Goal: Task Accomplishment & Management: Use online tool/utility

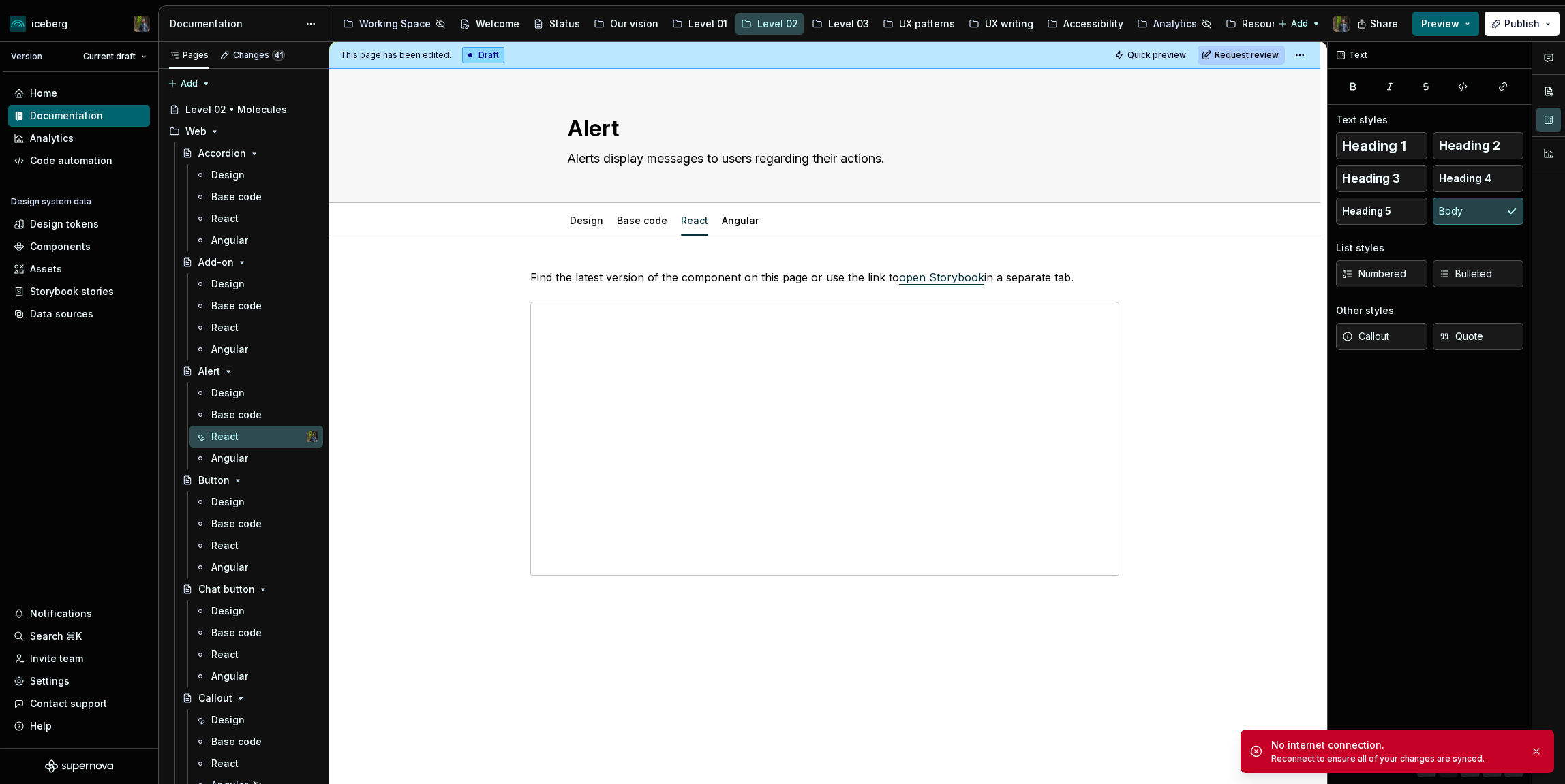
type textarea "*"
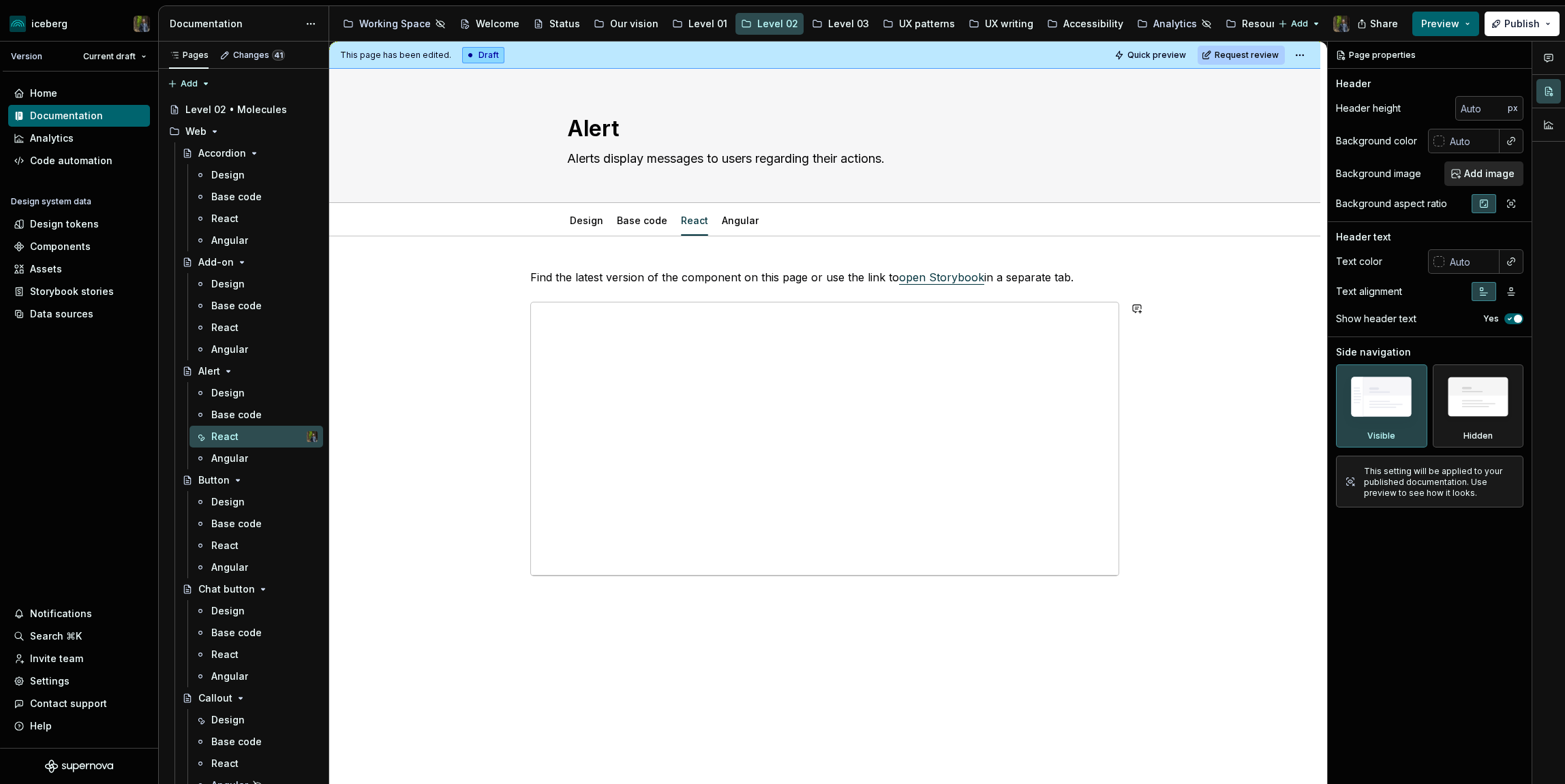
type textarea "*"
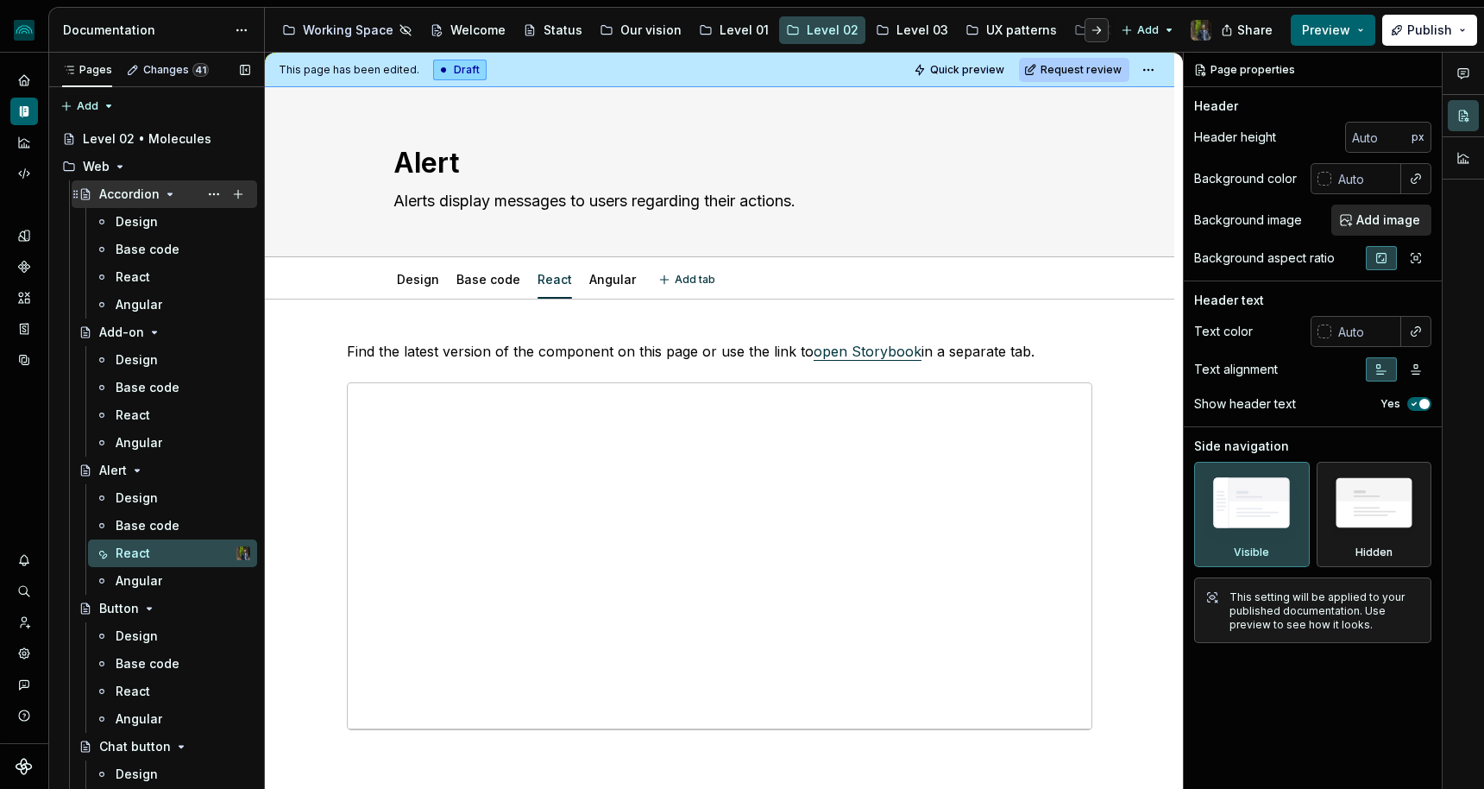
type textarea "*"
click at [28, 173] on icon "Code automation" at bounding box center [24, 174] width 16 height 16
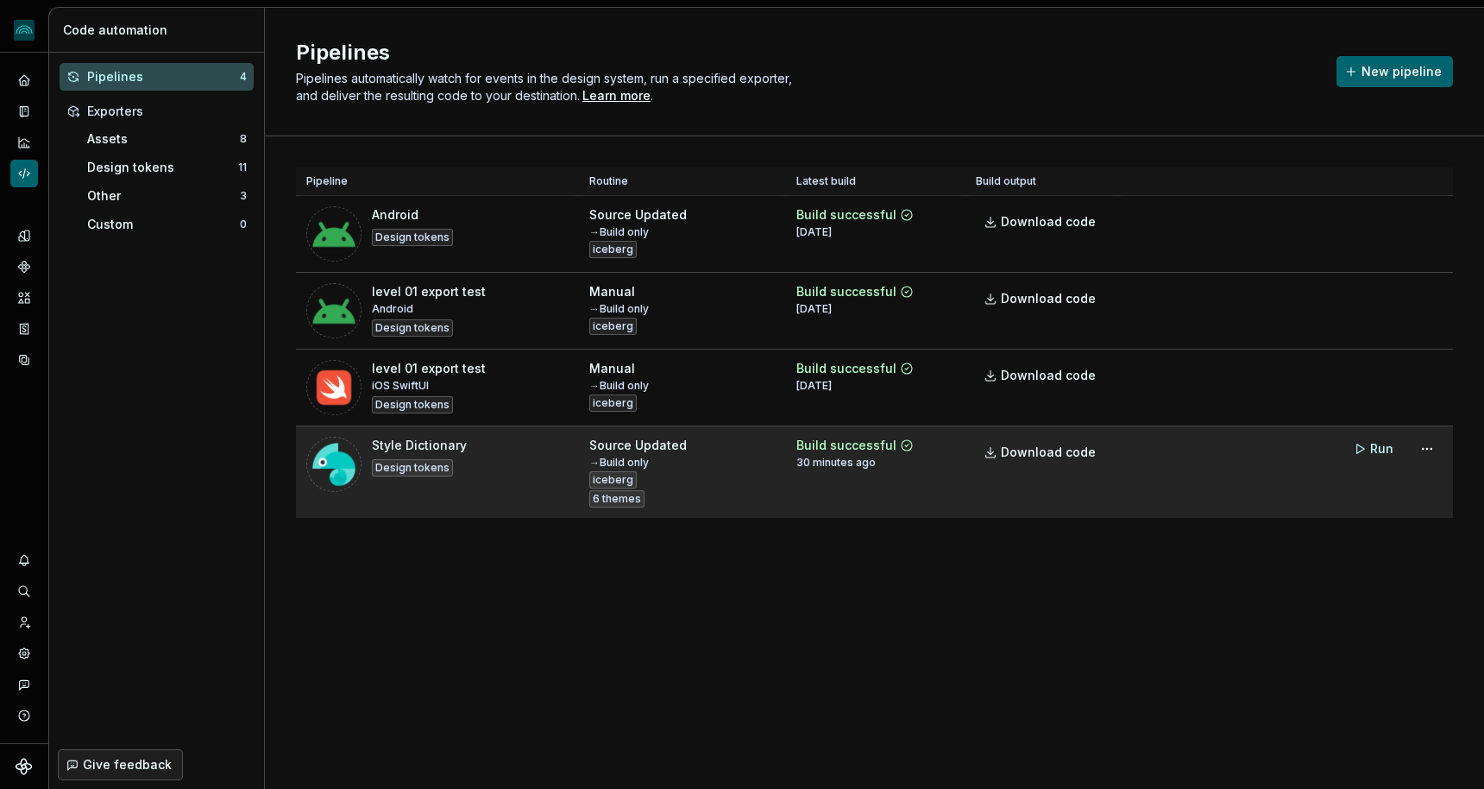
click at [494, 479] on div "Style Dictionary Design tokens" at bounding box center [437, 464] width 262 height 55
click at [1048, 459] on span "Download code" at bounding box center [1048, 451] width 95 height 17
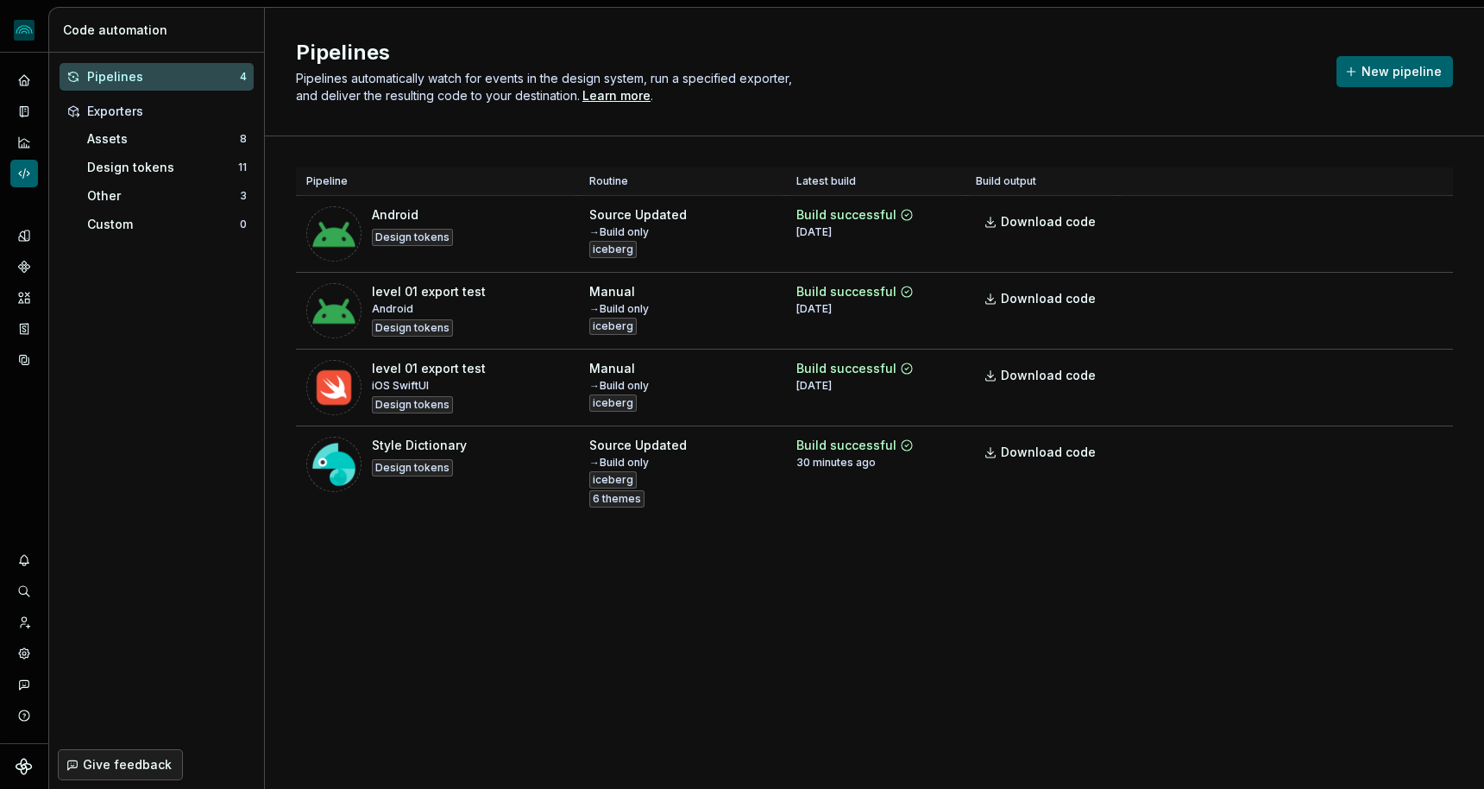
click at [1131, 586] on div "Pipelines Pipelines automatically watch for events in the design system, run a …" at bounding box center [874, 398] width 1219 height 781
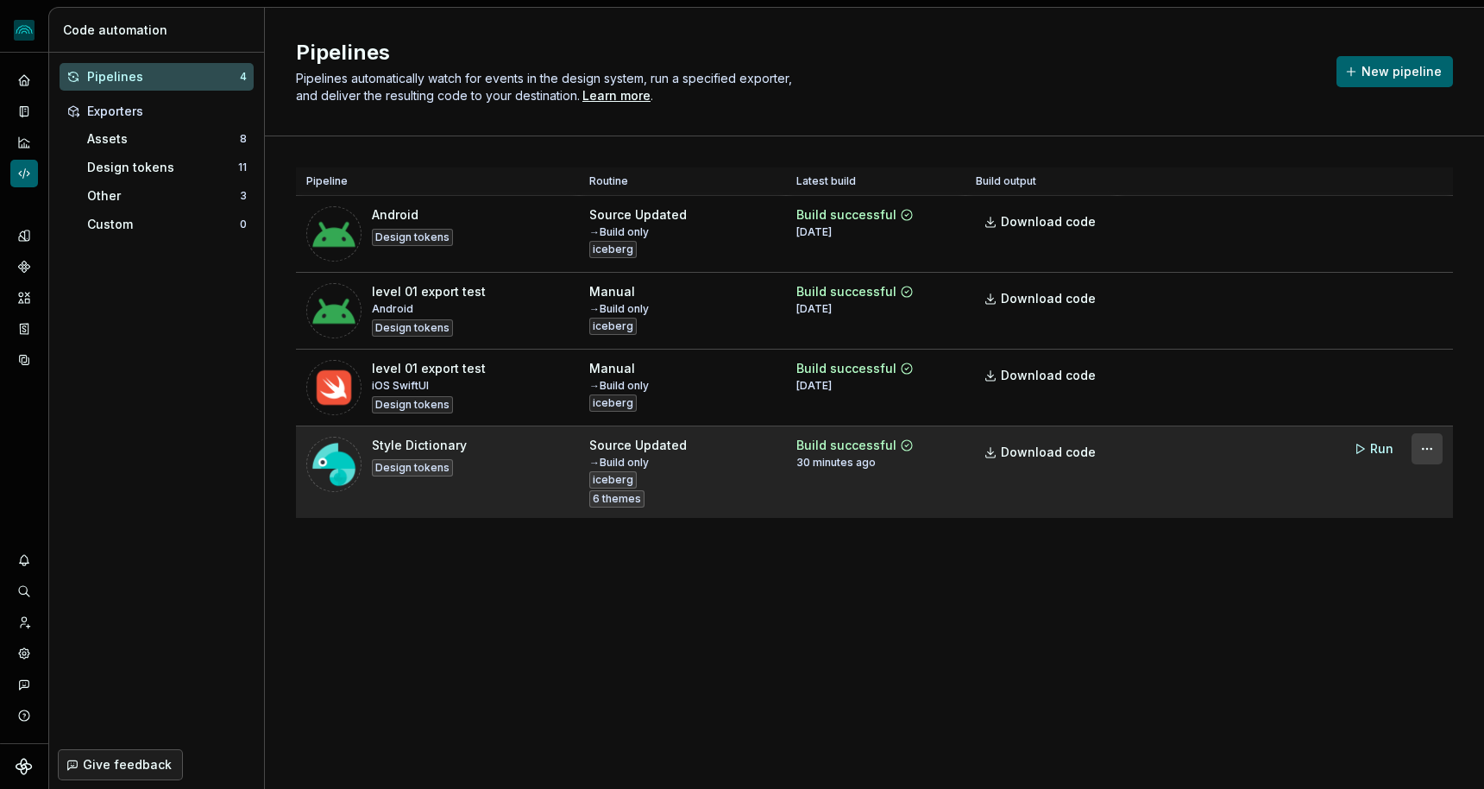
click at [1436, 446] on html "iceberg Design system data Code automation Pipelines 4 Exporters Assets 8 Desig…" at bounding box center [742, 394] width 1484 height 789
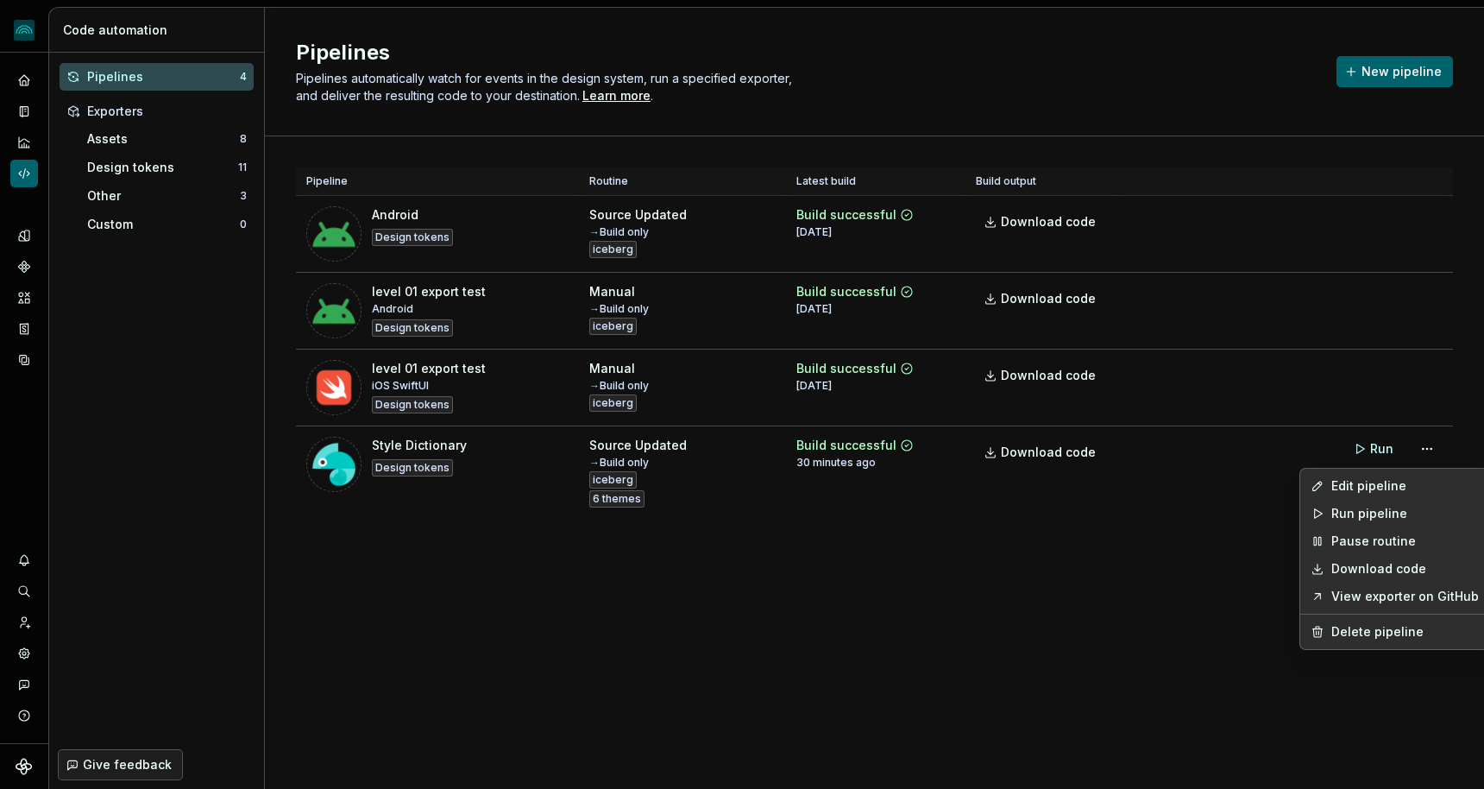
click at [1399, 573] on link "Download code" at bounding box center [1405, 568] width 148 height 17
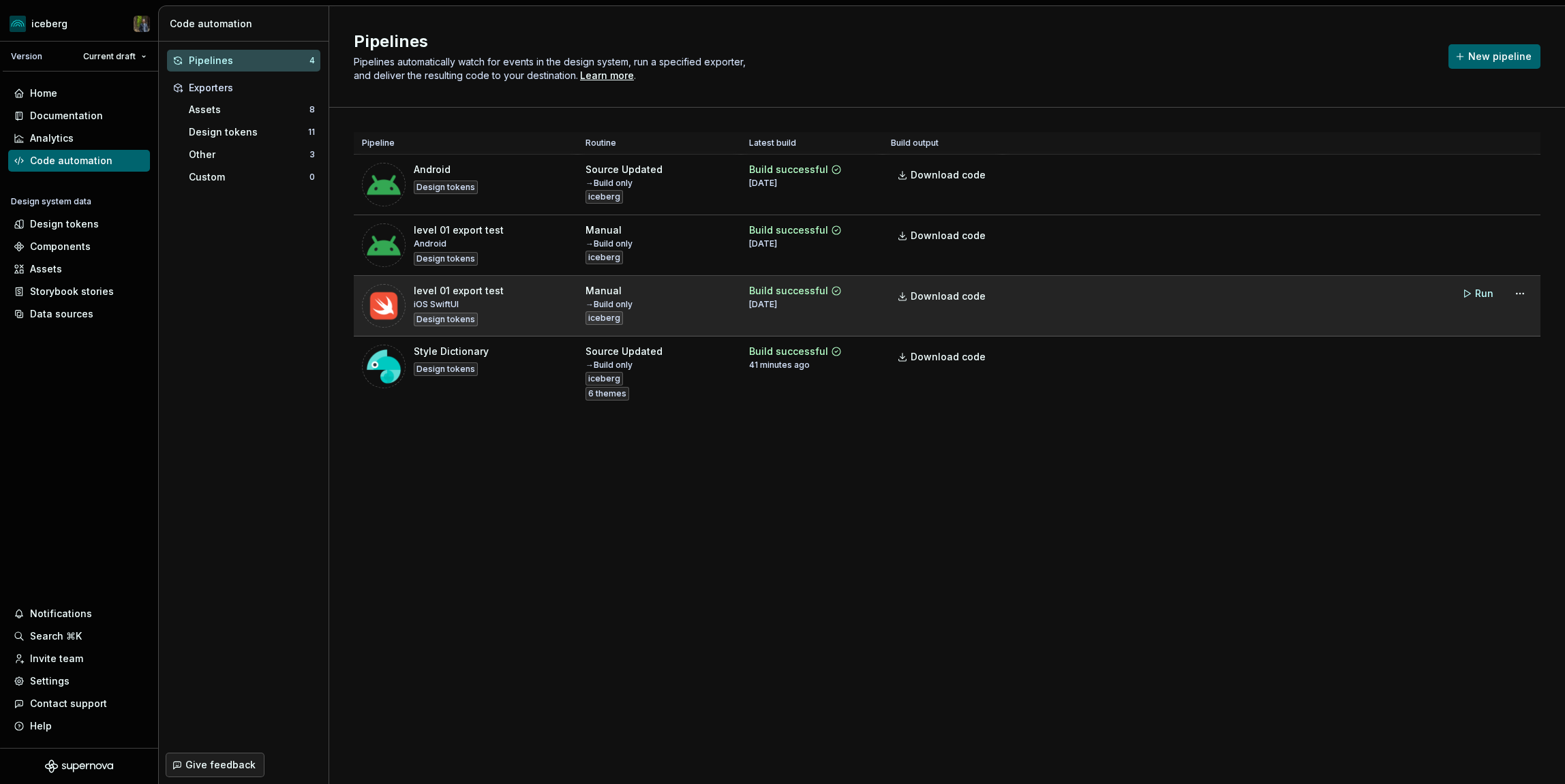
click at [1076, 313] on tr "level 01 export test iOS SwiftUI Design tokens Manual → Build only iceberg Buil…" at bounding box center [947, 306] width 1187 height 61
click at [1125, 309] on td "Run" at bounding box center [1271, 293] width 538 height 36
click at [1522, 298] on html "iceberg Version Current draft Home Documentation Analytics Code automation Desi…" at bounding box center [782, 392] width 1565 height 784
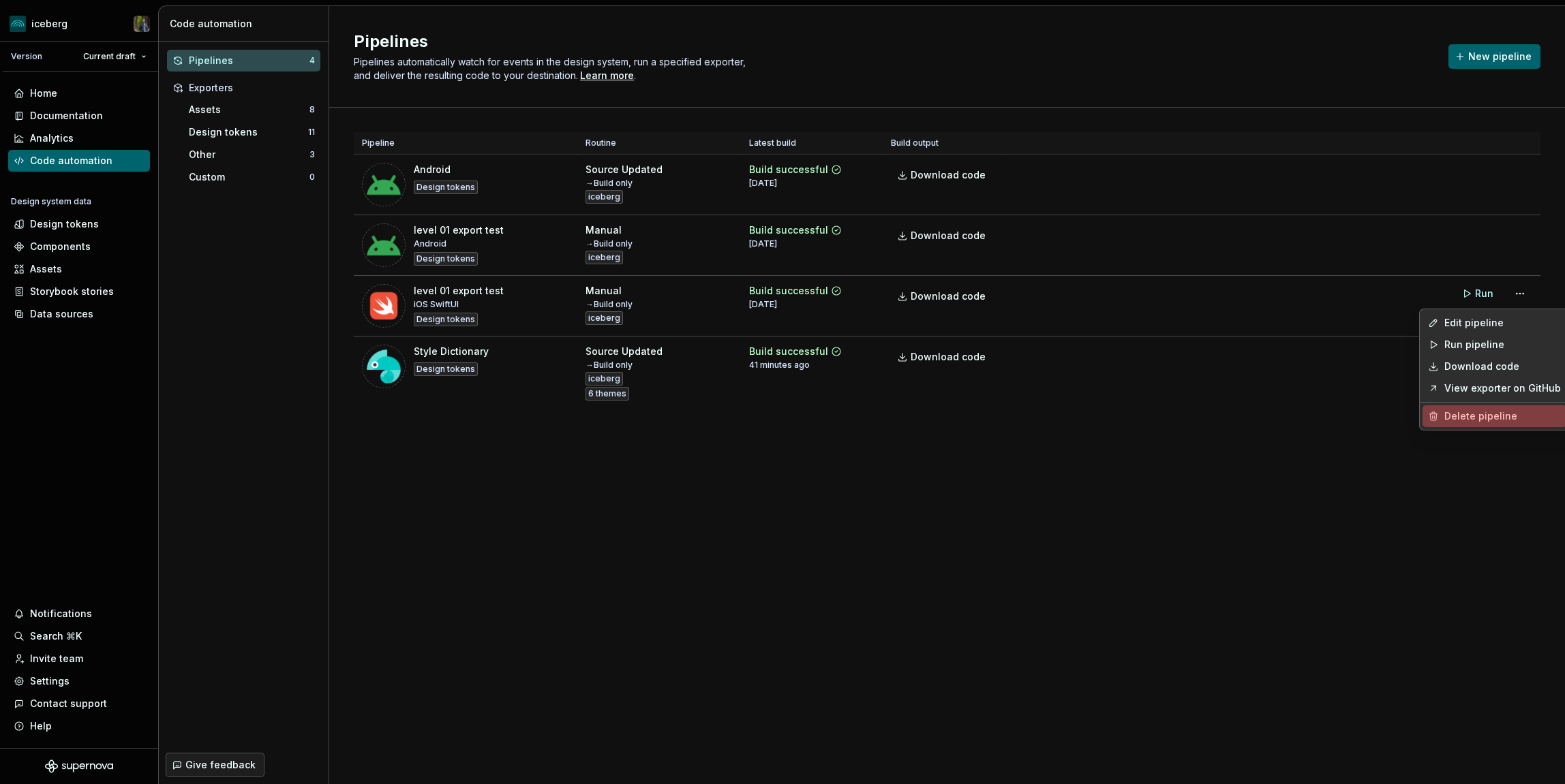
click at [1477, 417] on div "Delete pipeline" at bounding box center [1503, 416] width 117 height 13
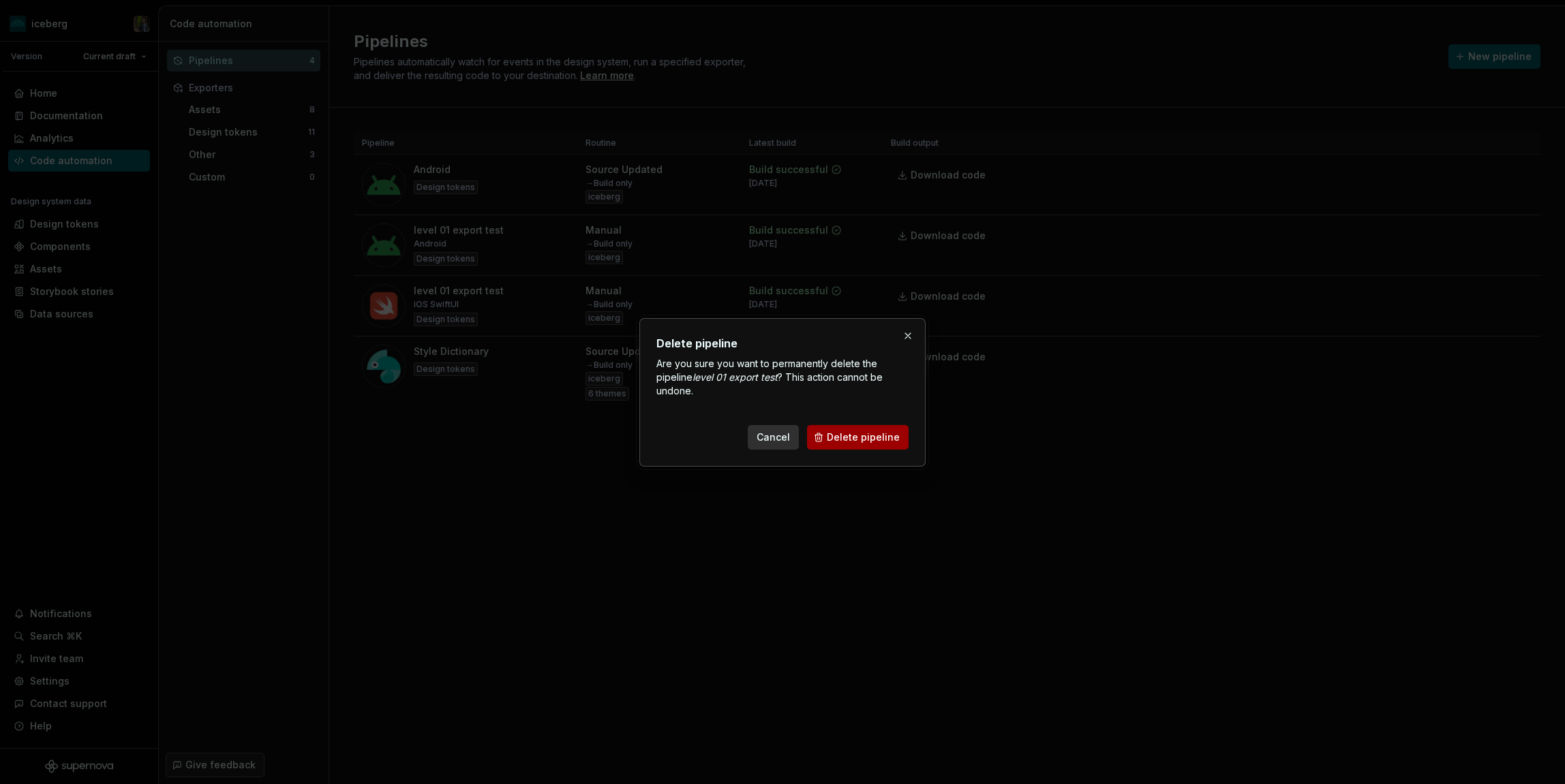
click at [876, 430] on span "Delete pipeline" at bounding box center [863, 437] width 73 height 13
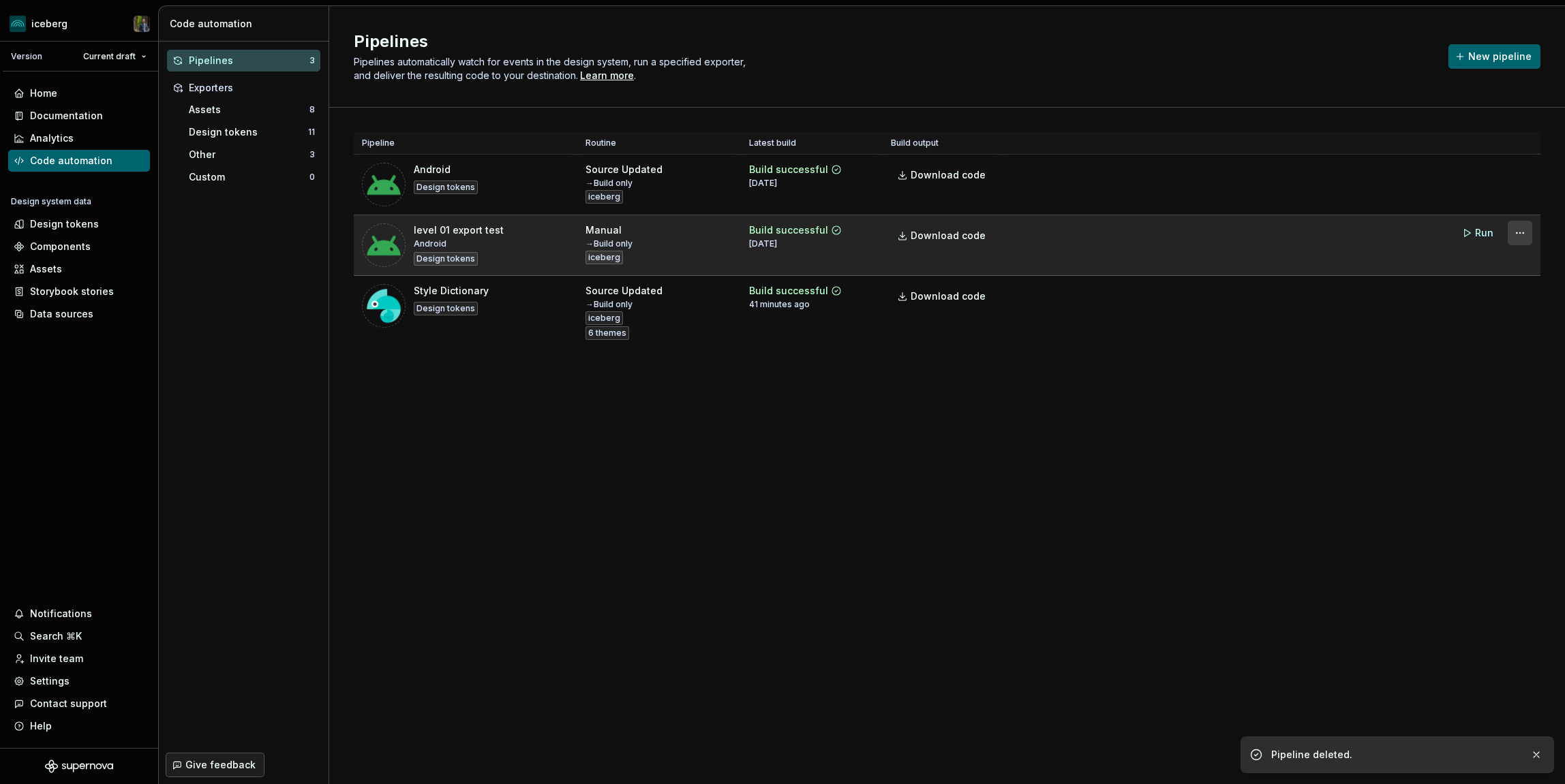
click at [1520, 234] on html "iceberg Version Current draft Home Documentation Analytics Code automation Desi…" at bounding box center [782, 392] width 1565 height 784
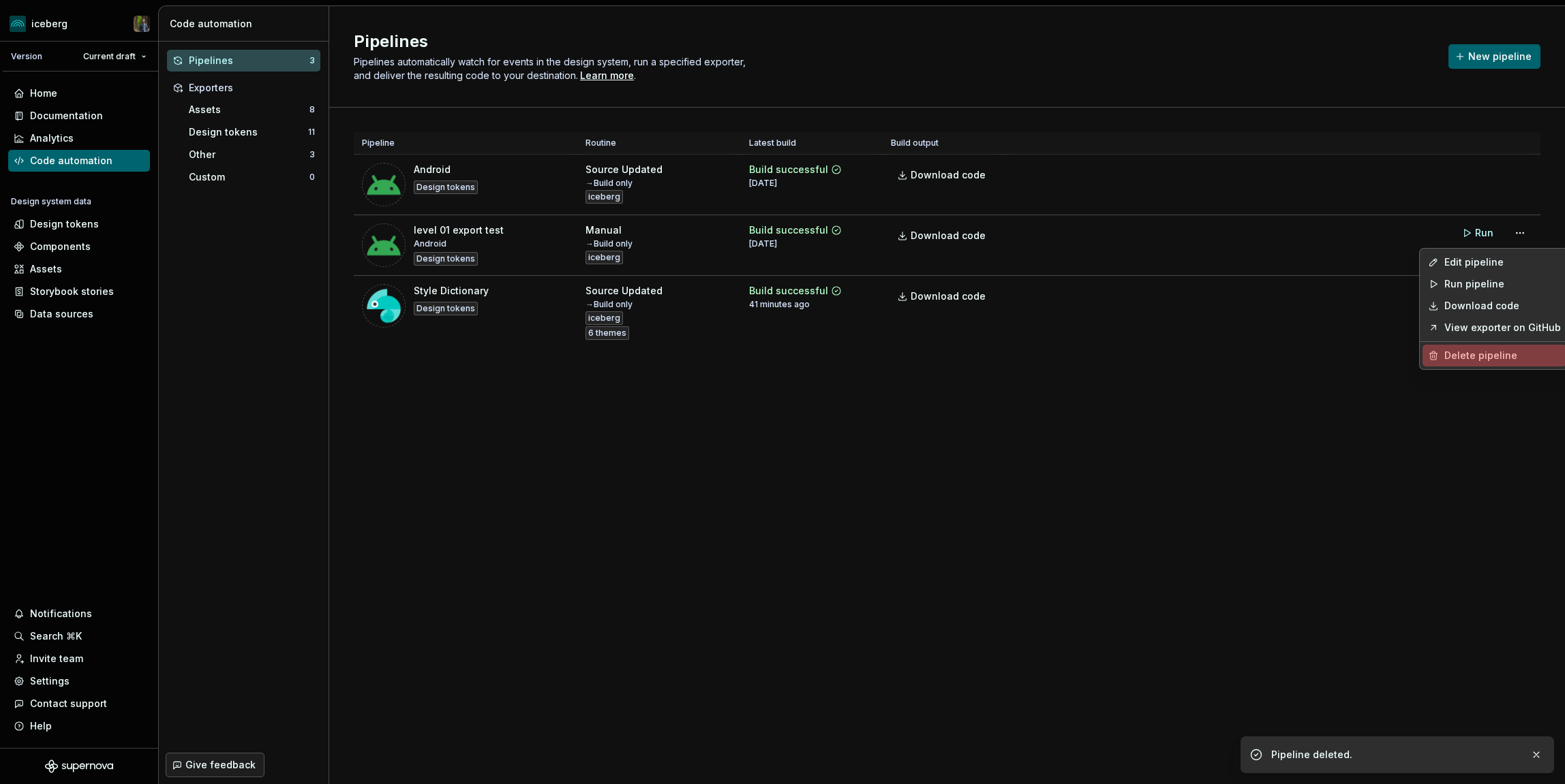
click at [1460, 354] on div "Delete pipeline" at bounding box center [1503, 355] width 117 height 13
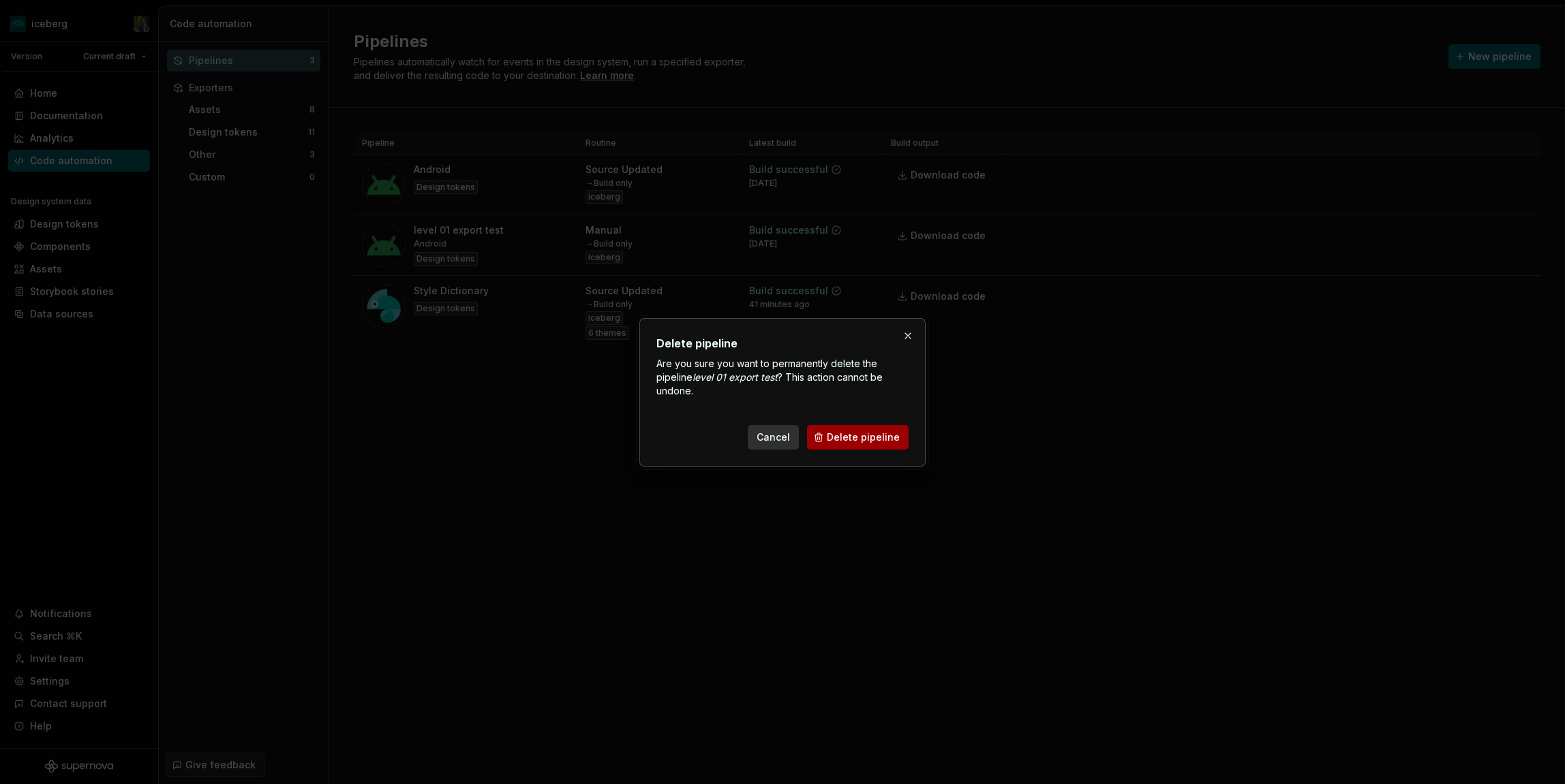
click at [852, 433] on span "Delete pipeline" at bounding box center [863, 437] width 73 height 13
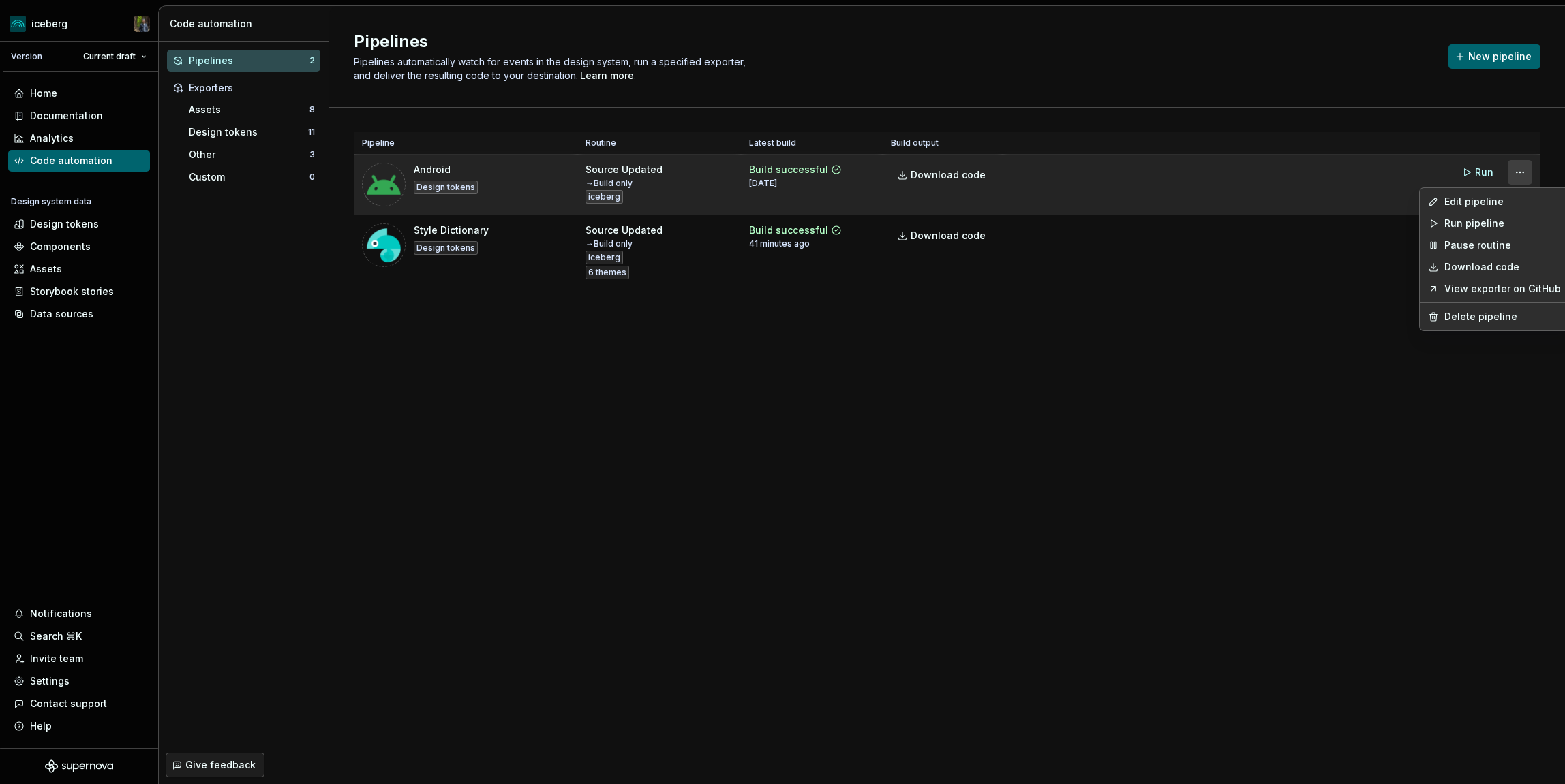
click at [1524, 171] on html "iceberg Version Current draft Home Documentation Analytics Code automation Desi…" at bounding box center [782, 392] width 1565 height 784
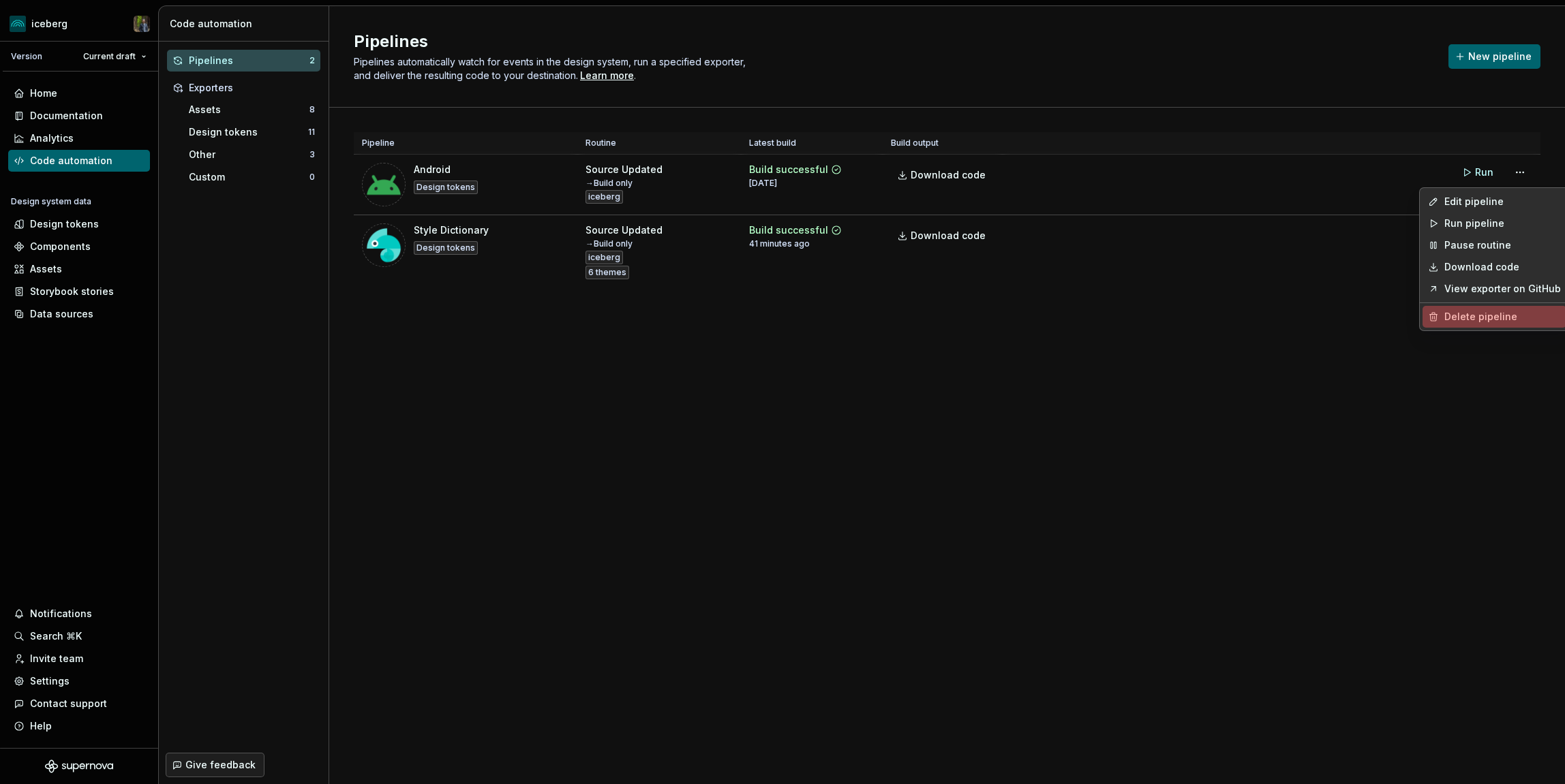
click at [1477, 320] on div "Delete pipeline" at bounding box center [1503, 317] width 117 height 13
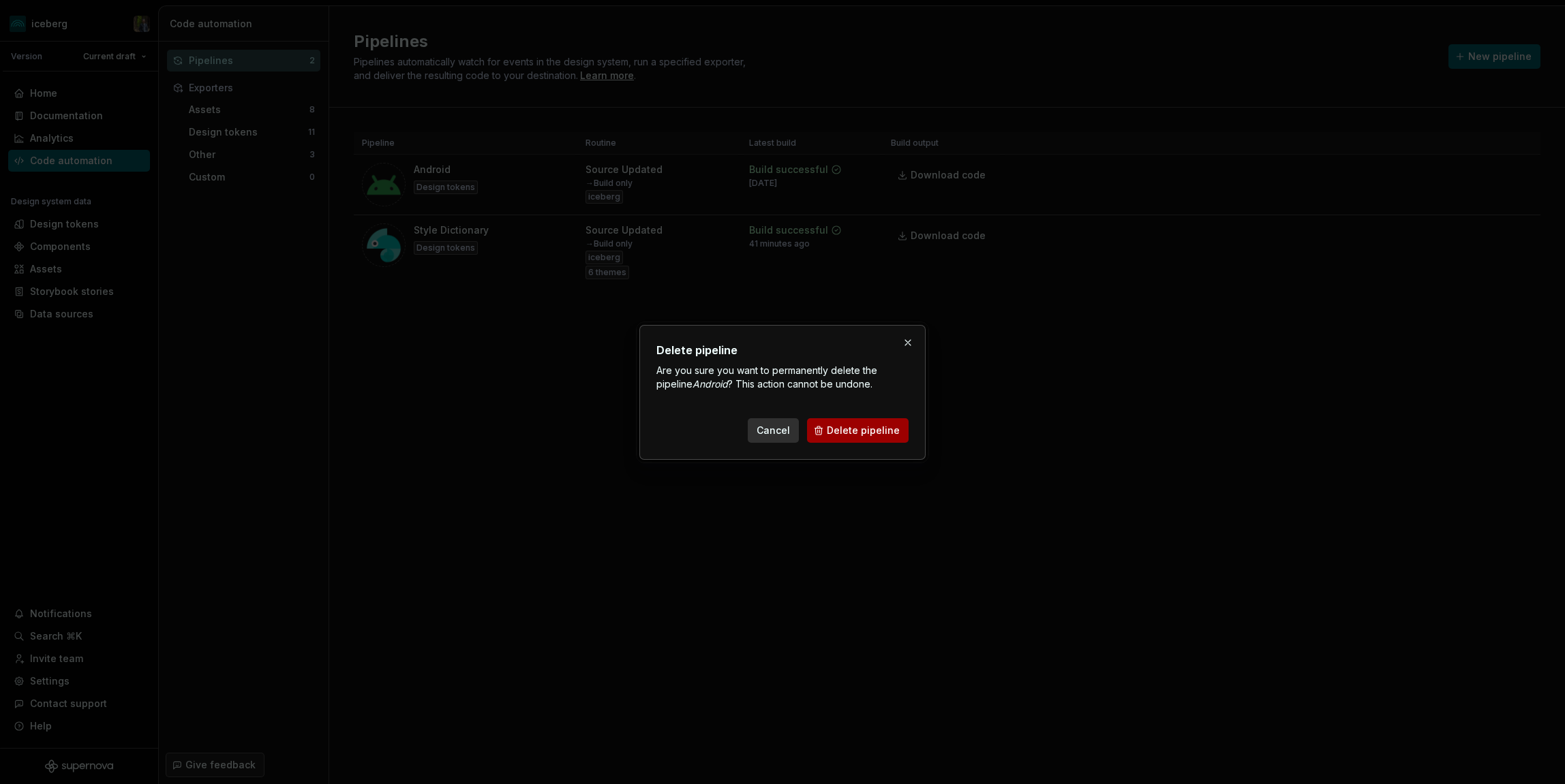
click at [876, 431] on span "Delete pipeline" at bounding box center [863, 430] width 73 height 13
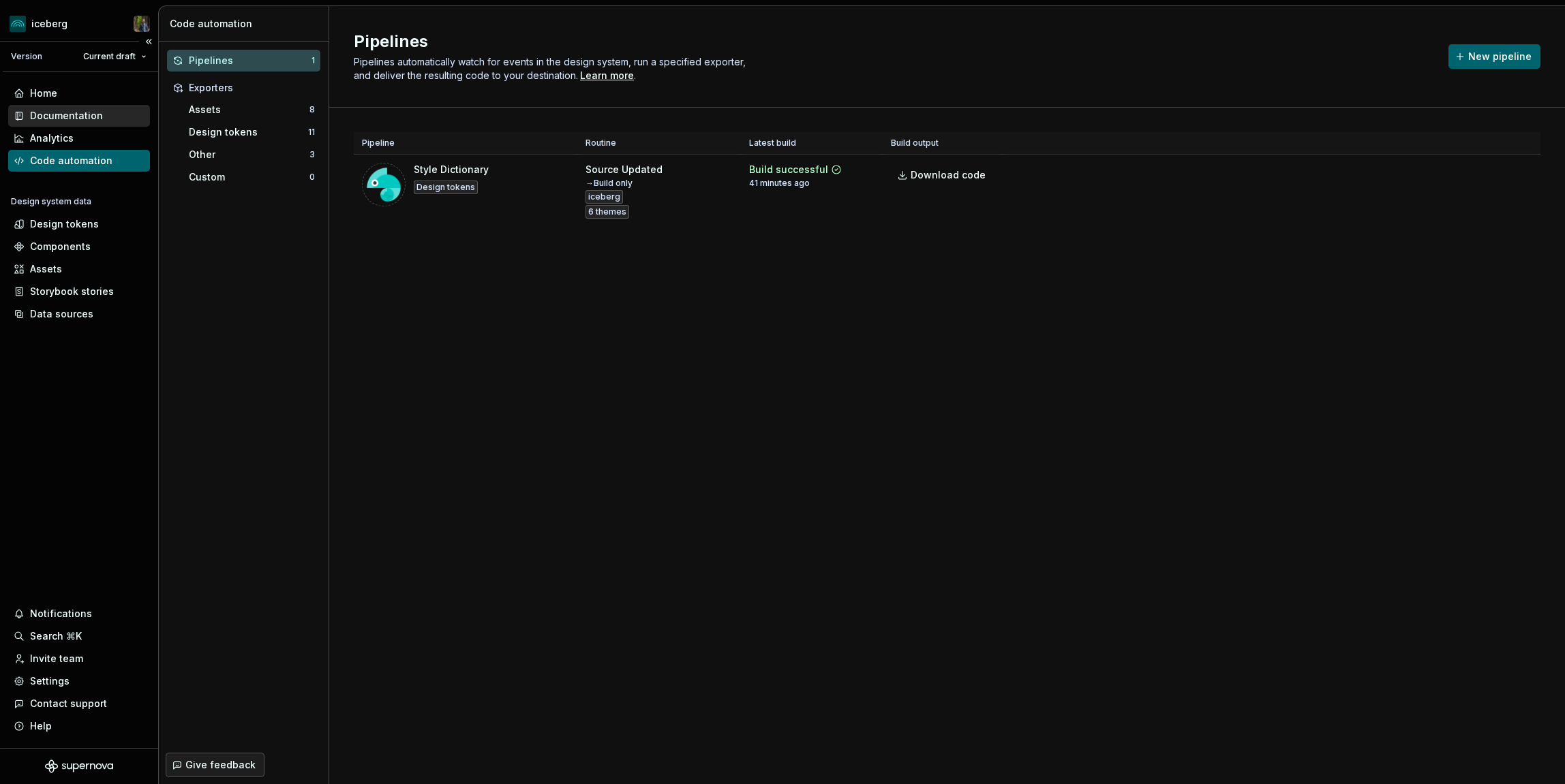
click at [82, 117] on div "Documentation" at bounding box center [66, 115] width 73 height 13
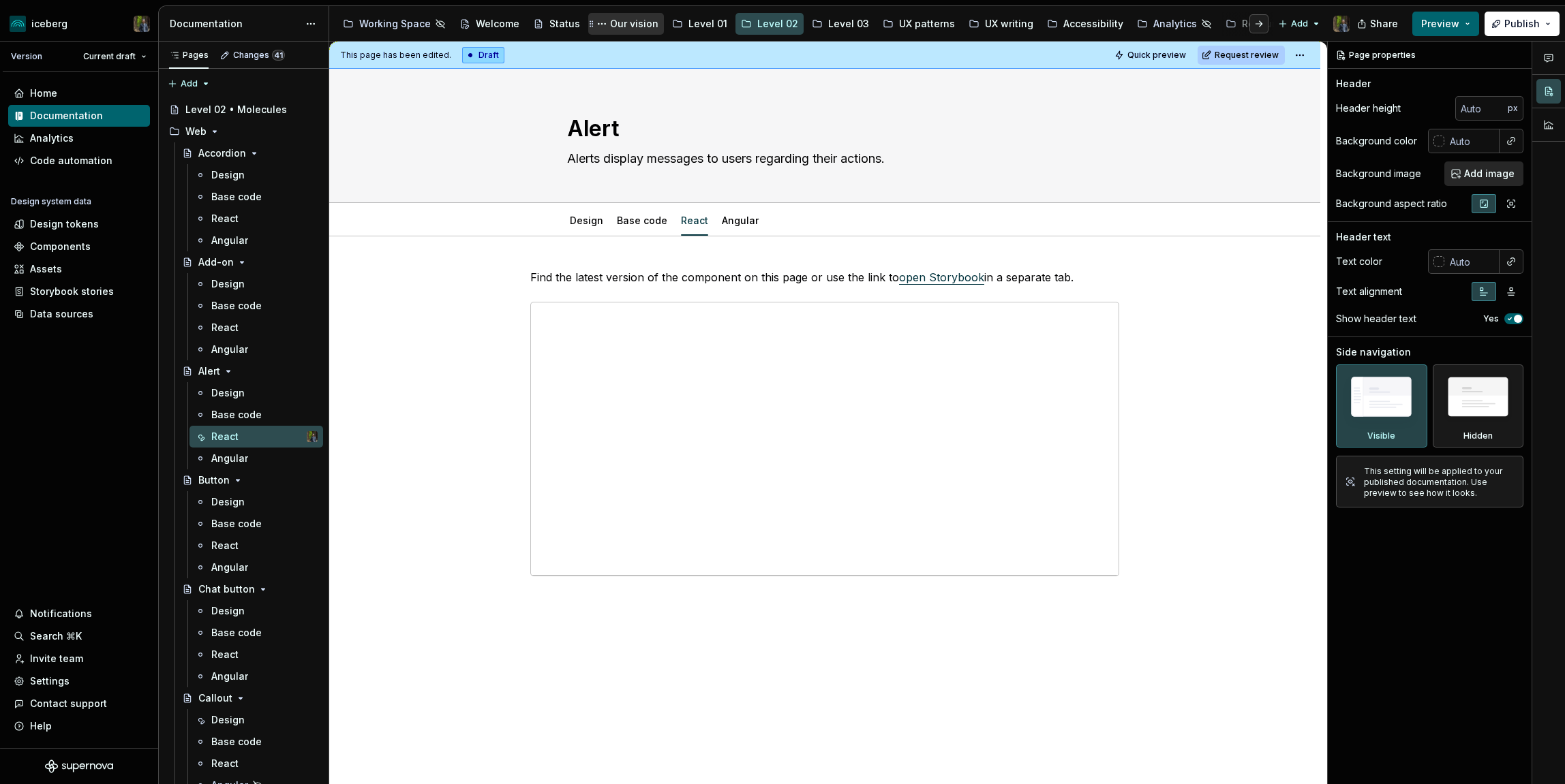
type textarea "*"
